Goal: Task Accomplishment & Management: Manage account settings

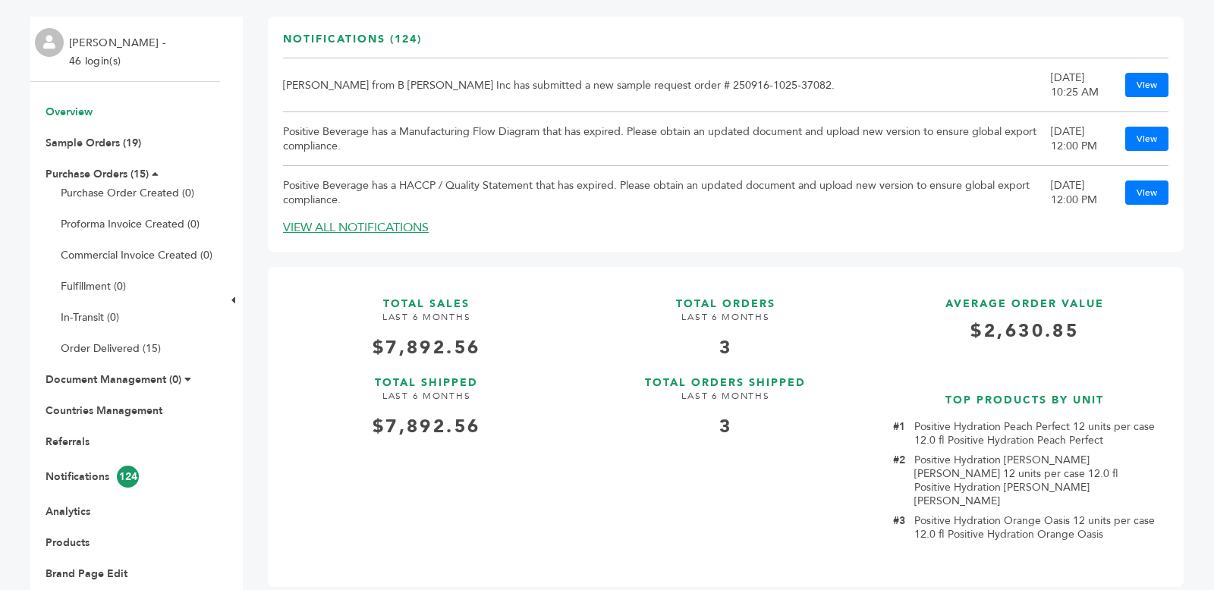
scroll to position [232, 0]
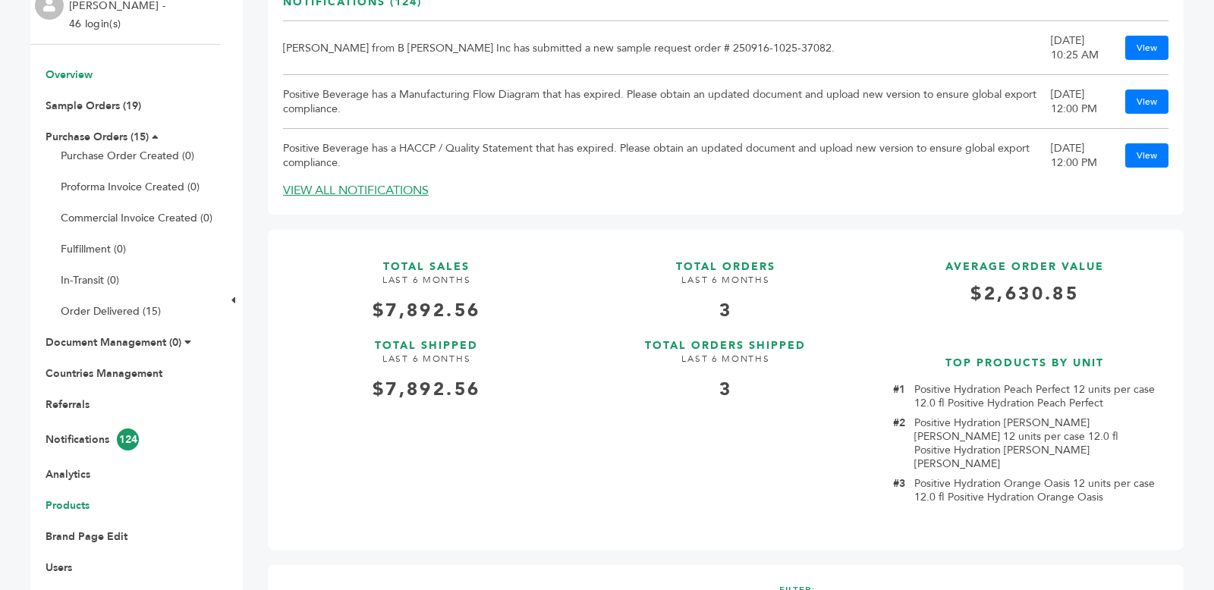
click at [60, 508] on link "Products" at bounding box center [68, 506] width 44 height 14
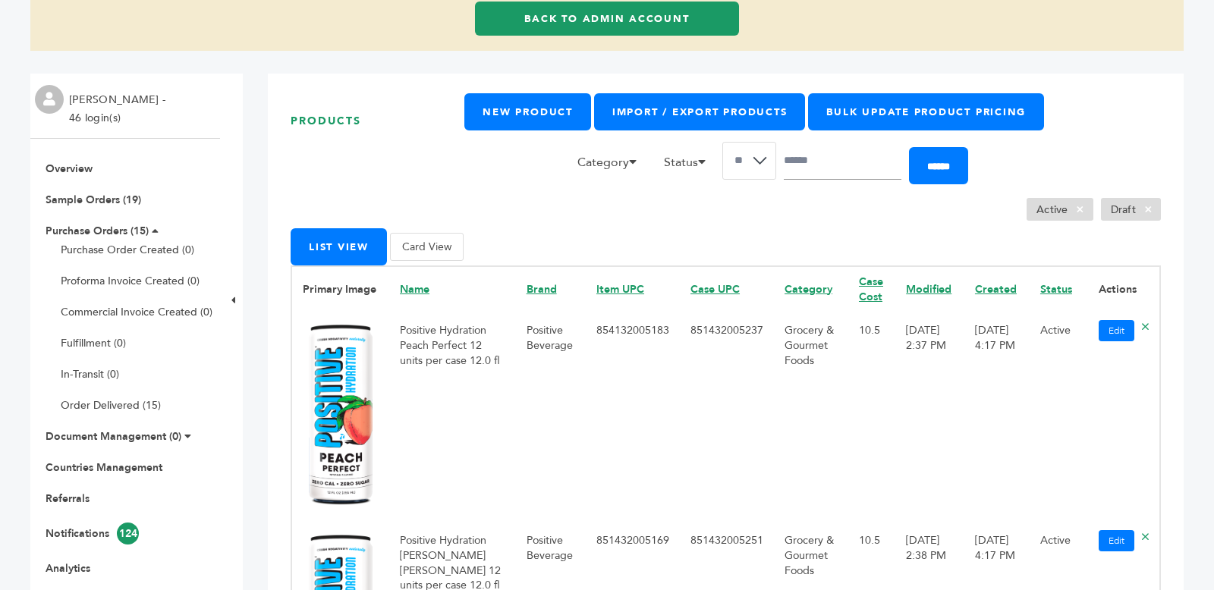
scroll to position [137, 0]
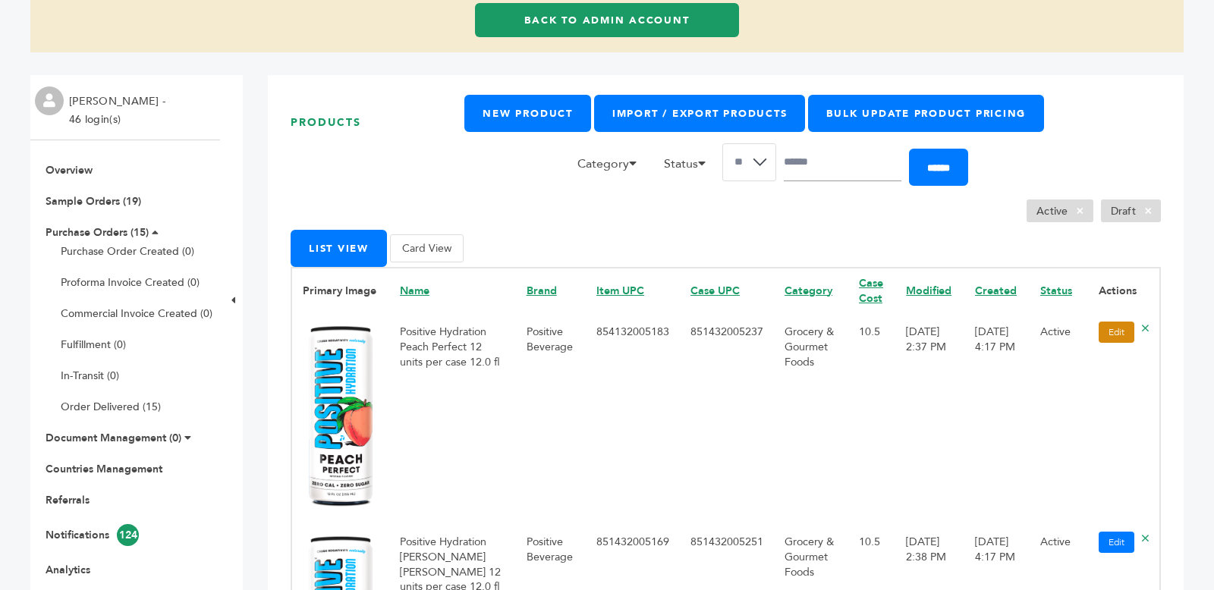
click at [1119, 332] on link "Edit" at bounding box center [1117, 332] width 36 height 21
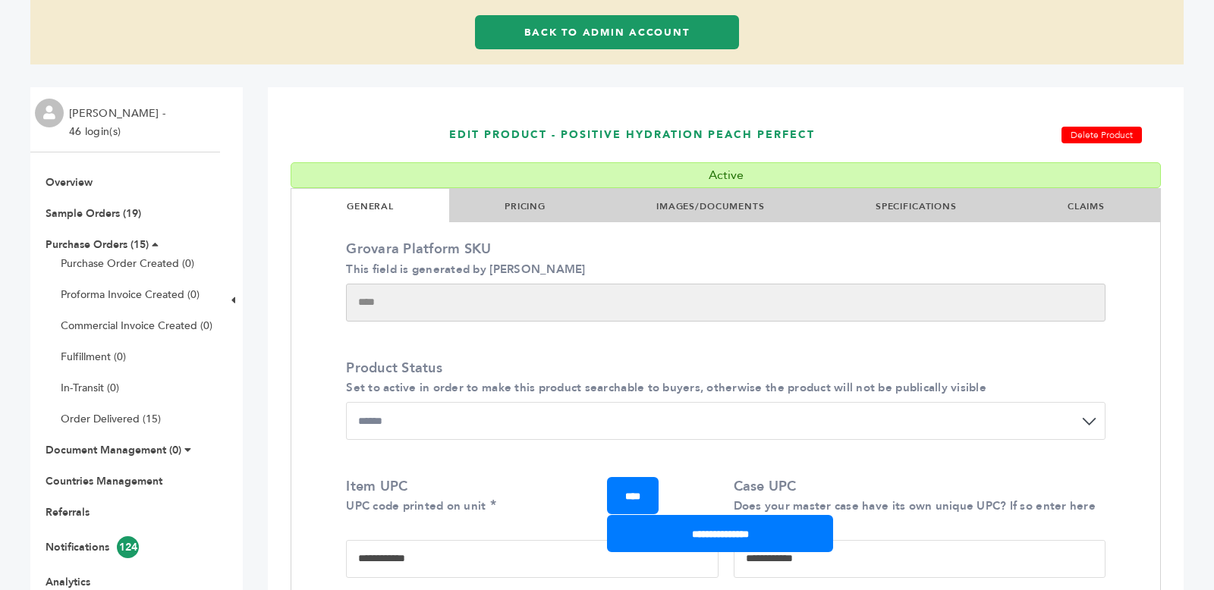
click at [882, 205] on link "SPECIFICATIONS" at bounding box center [916, 206] width 81 height 12
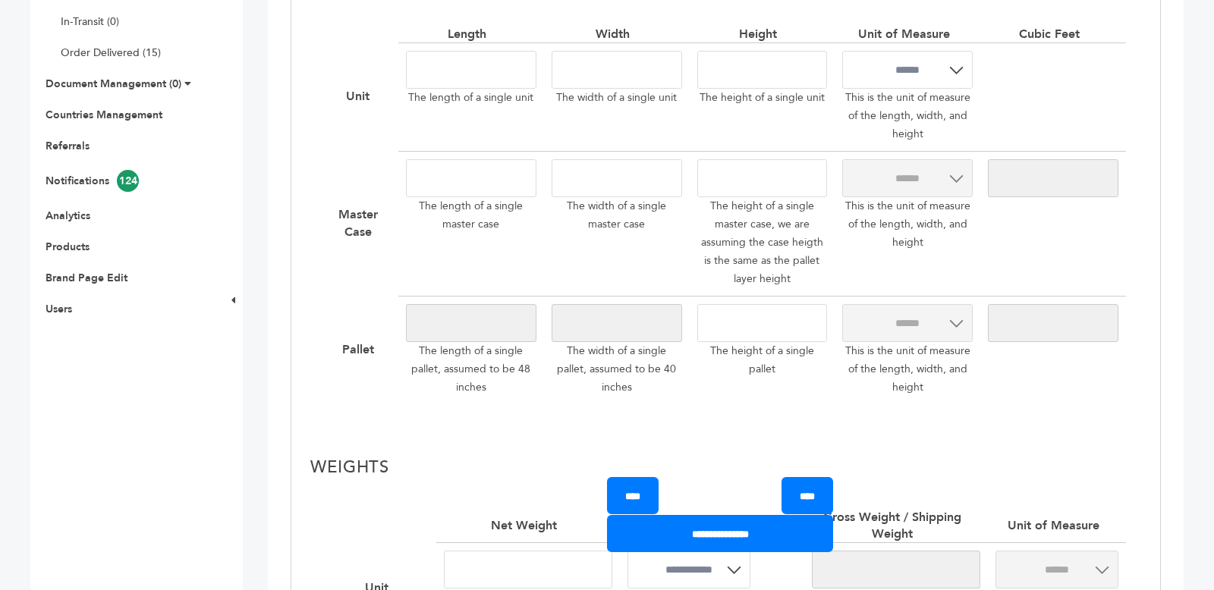
scroll to position [597, 0]
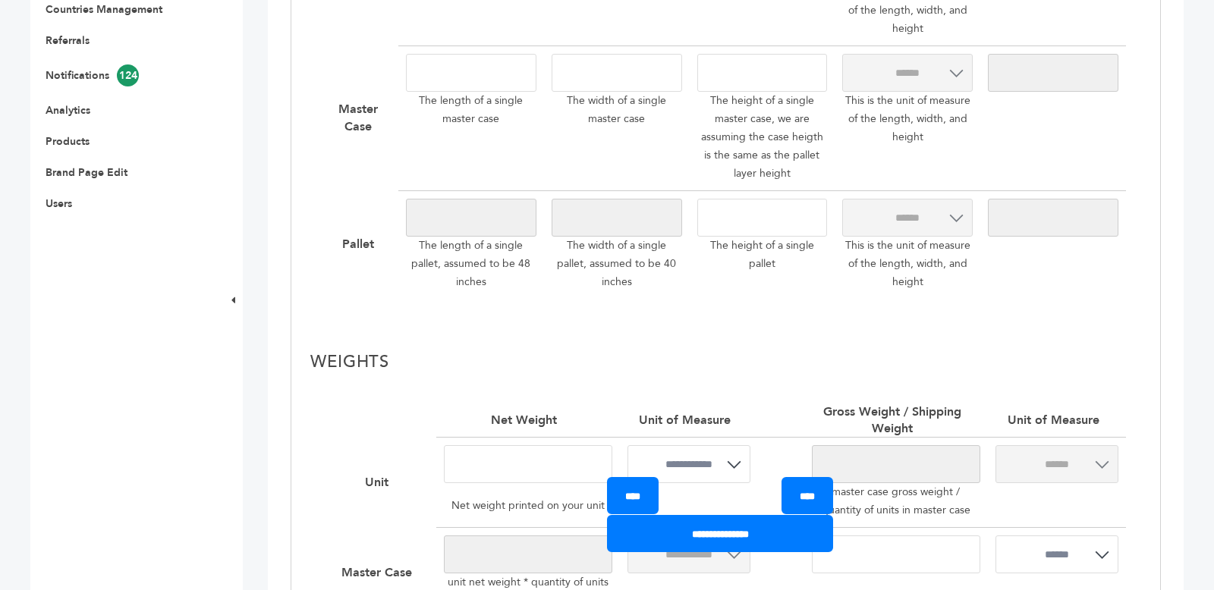
drag, startPoint x: 418, startPoint y: 246, endPoint x: 649, endPoint y: 283, distance: 233.7
click at [649, 283] on div "**********" at bounding box center [726, 109] width 801 height 379
click at [649, 283] on p "The width of a single pallet, assumed to be 40 inches" at bounding box center [617, 264] width 131 height 55
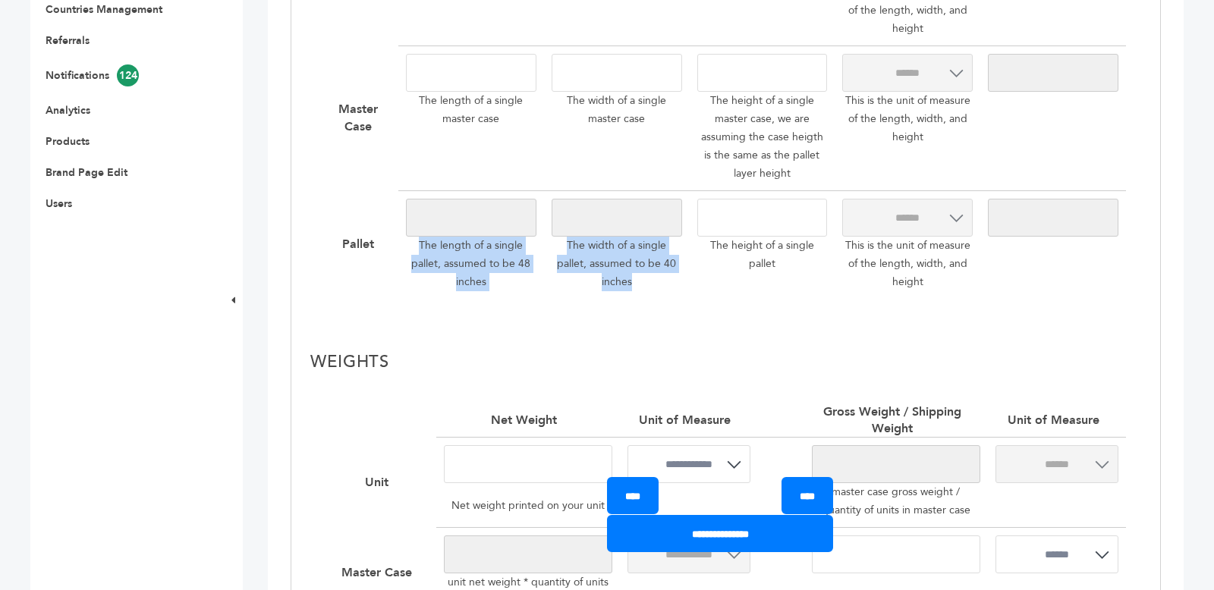
drag, startPoint x: 649, startPoint y: 283, endPoint x: 396, endPoint y: 198, distance: 266.7
click at [396, 198] on div "**********" at bounding box center [726, 109] width 801 height 379
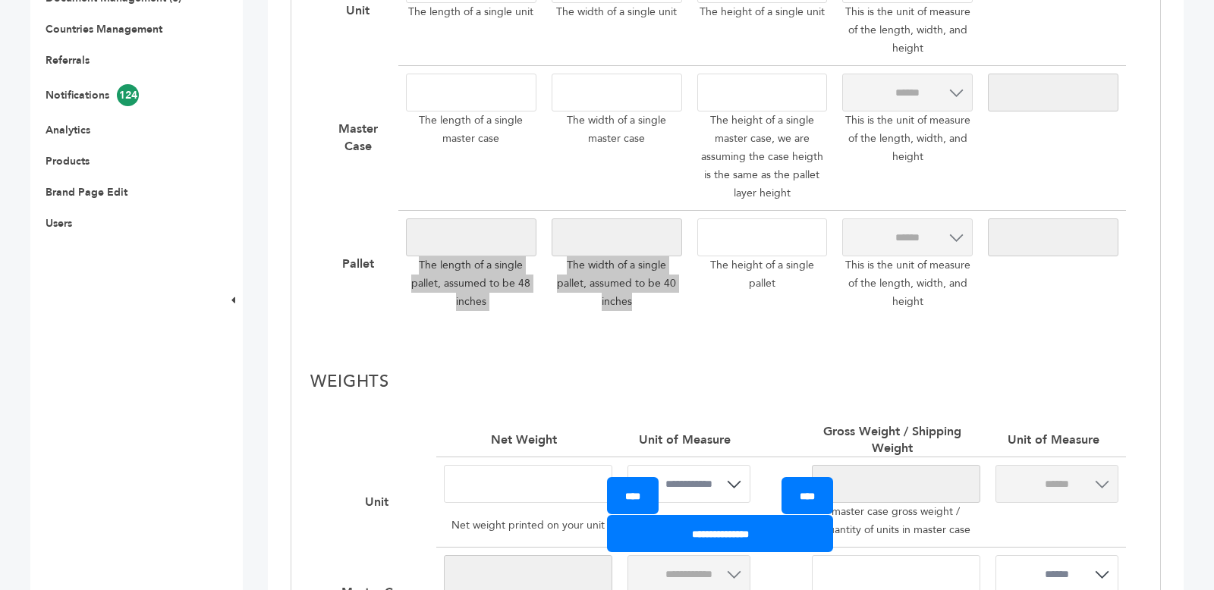
scroll to position [638, 0]
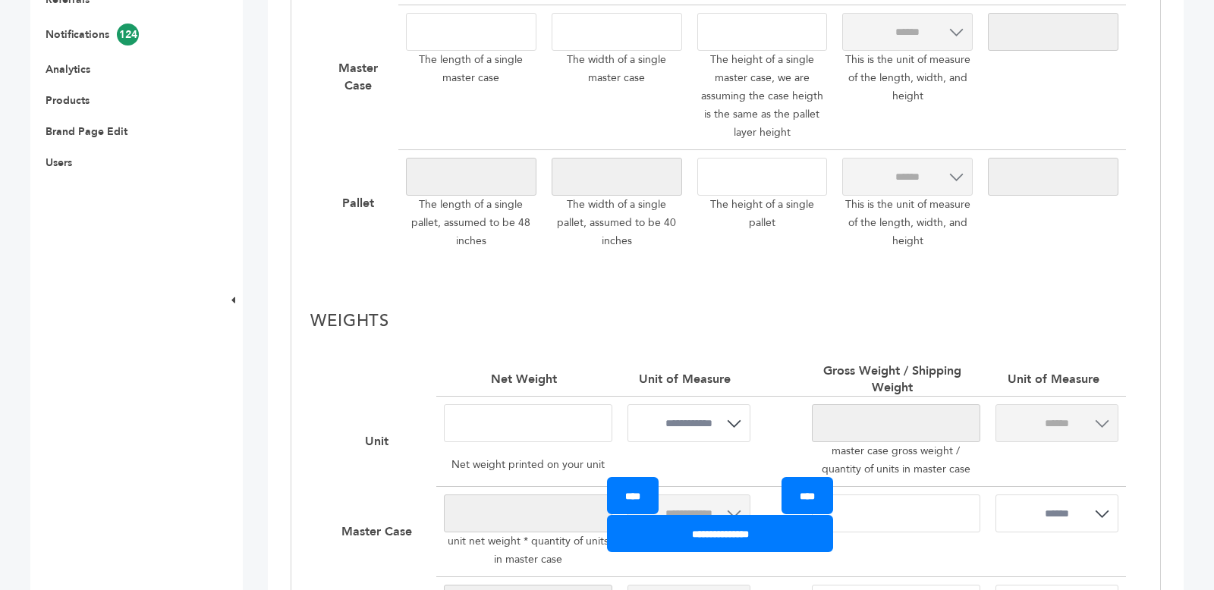
click at [775, 194] on input "**" at bounding box center [763, 177] width 131 height 38
click at [729, 222] on p "The height of a single pallet" at bounding box center [763, 214] width 131 height 36
click at [104, 96] on li "Products" at bounding box center [125, 100] width 175 height 14
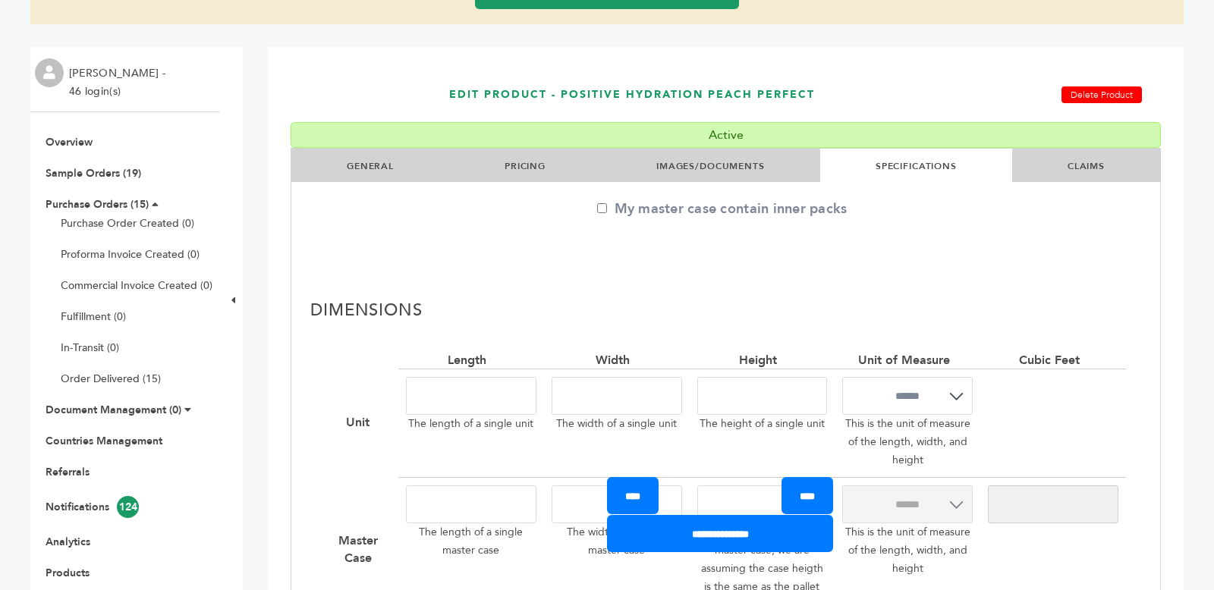
scroll to position [255, 0]
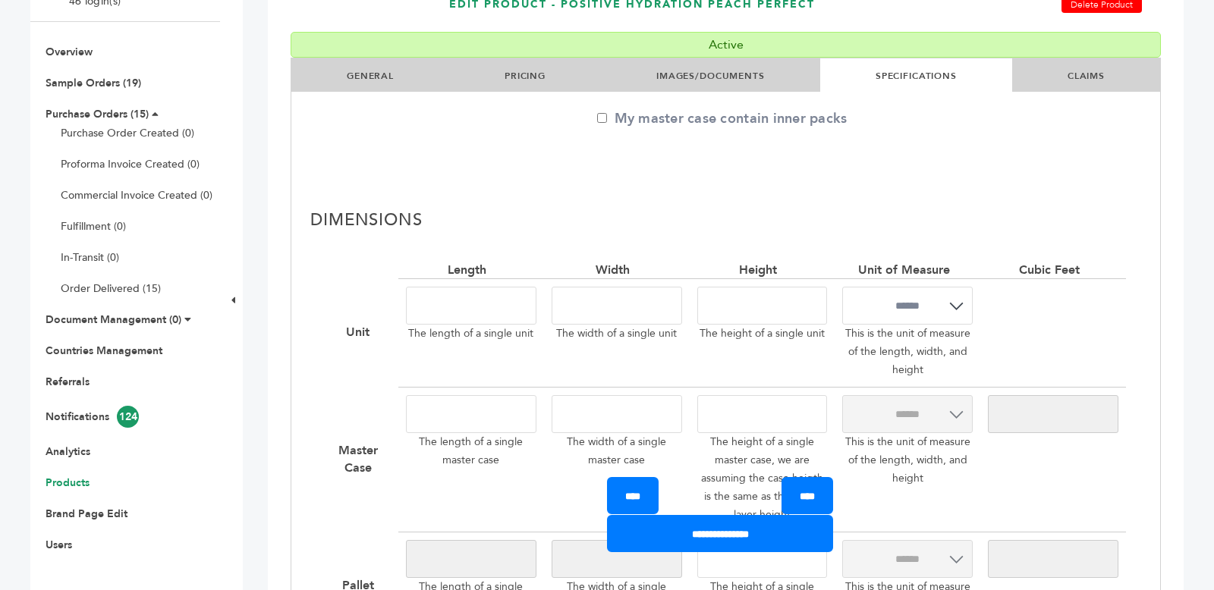
click at [76, 486] on link "Products" at bounding box center [68, 483] width 44 height 14
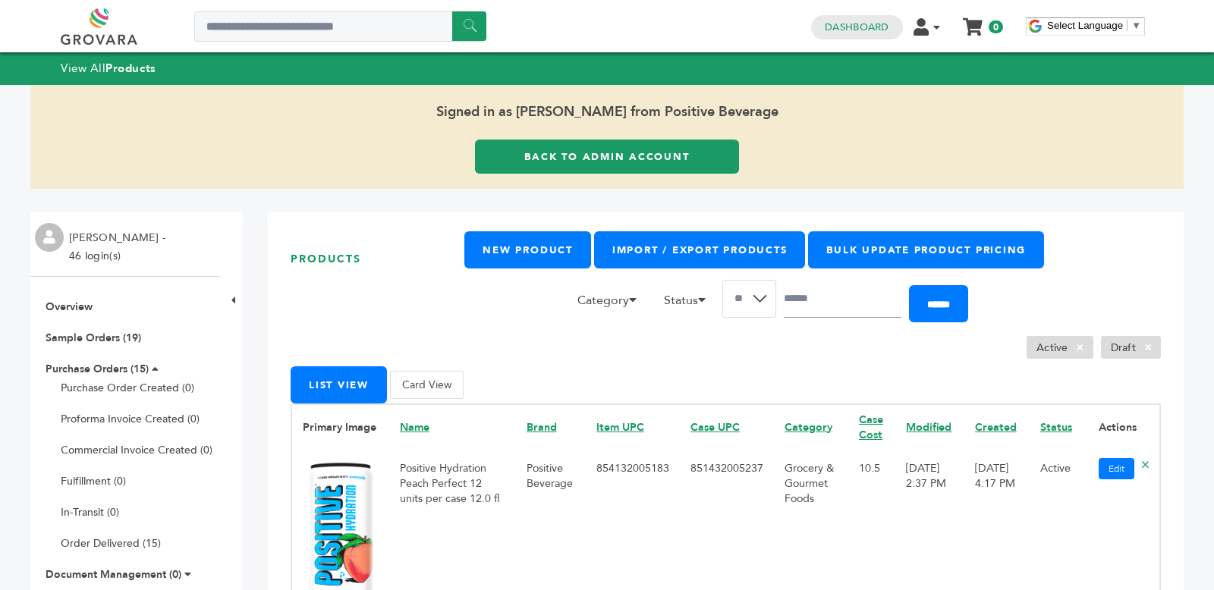
click at [570, 140] on link "Back to Admin Account" at bounding box center [607, 157] width 264 height 34
